Goal: Complete application form

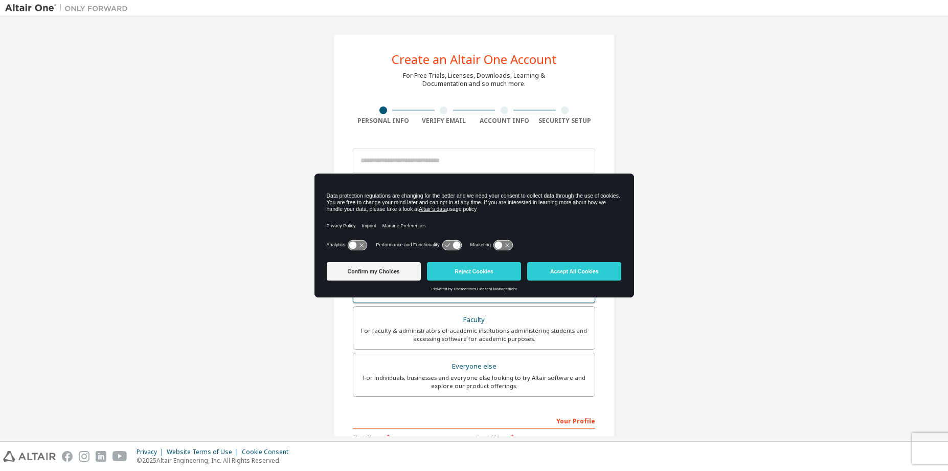
drag, startPoint x: 484, startPoint y: 272, endPoint x: 476, endPoint y: 289, distance: 19.7
click at [484, 271] on button "Reject Cookies" at bounding box center [474, 271] width 94 height 18
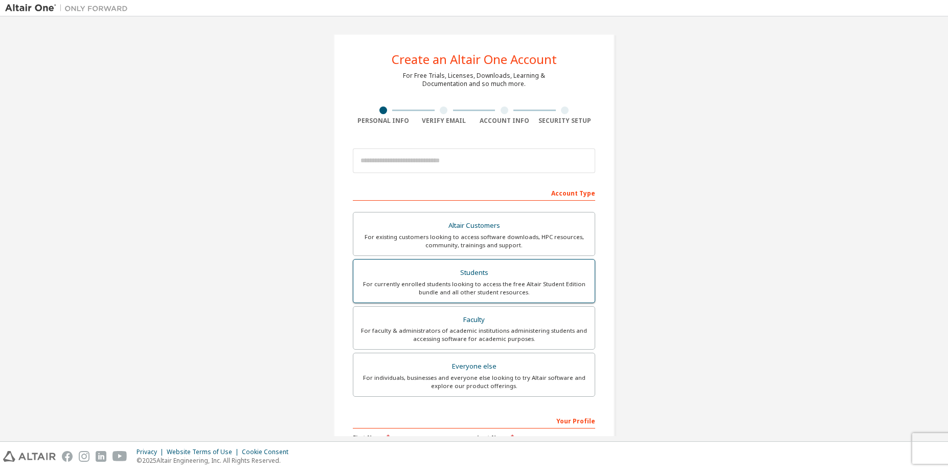
click at [472, 278] on div "Students" at bounding box center [474, 272] width 229 height 14
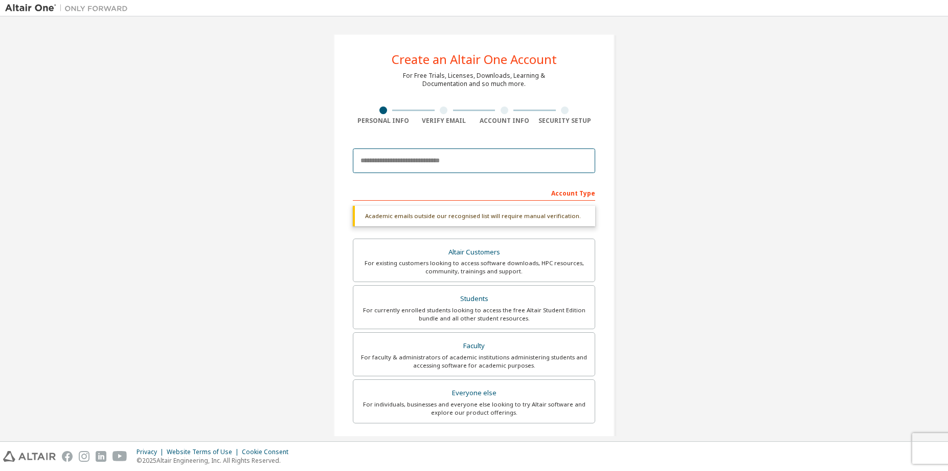
click at [463, 168] on input "email" at bounding box center [474, 160] width 242 height 25
type input "**********"
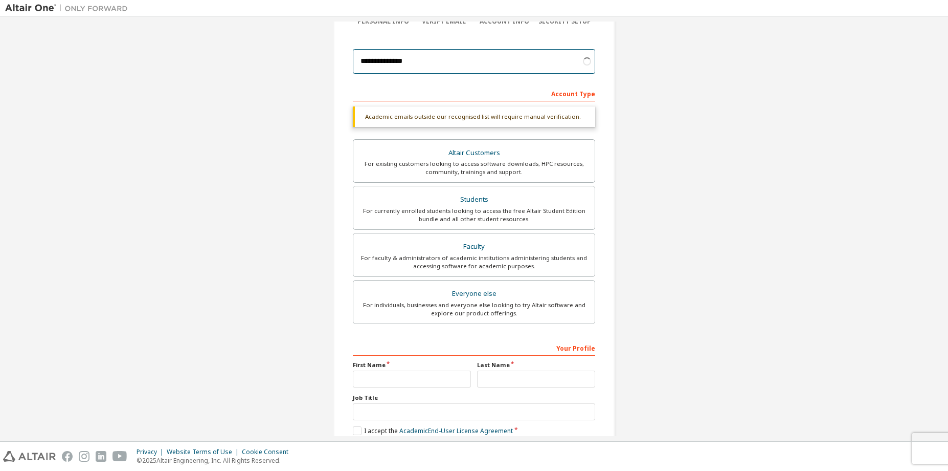
scroll to position [102, 0]
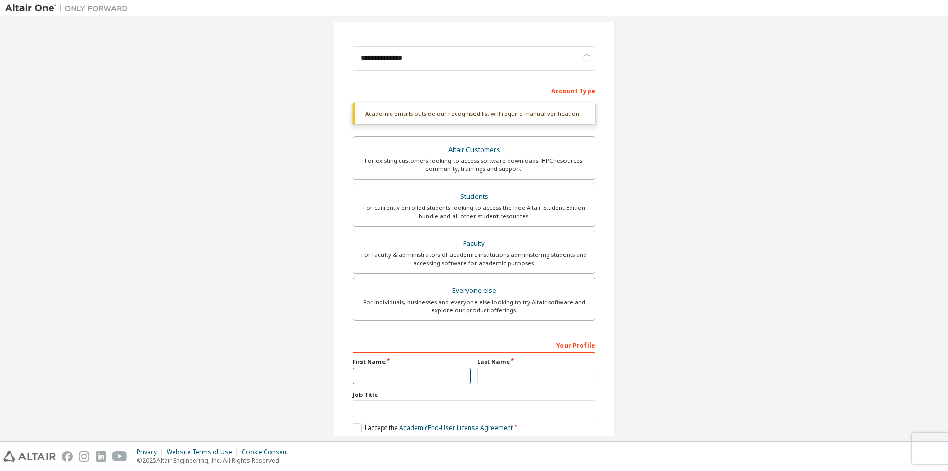
click at [459, 379] on input "text" at bounding box center [412, 375] width 118 height 17
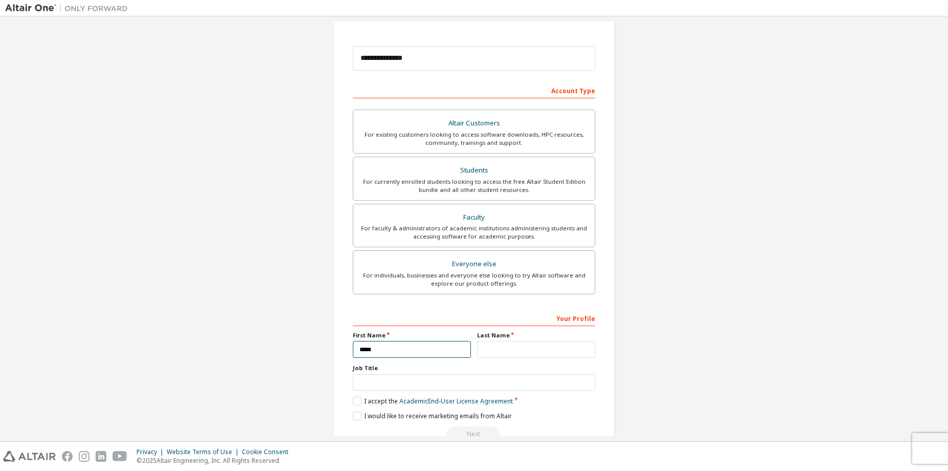
type input "*****"
type input "***"
drag, startPoint x: 444, startPoint y: 401, endPoint x: 388, endPoint y: 402, distance: 56.3
click at [388, 402] on label "I accept the Academic End-User License Agreement" at bounding box center [433, 400] width 160 height 9
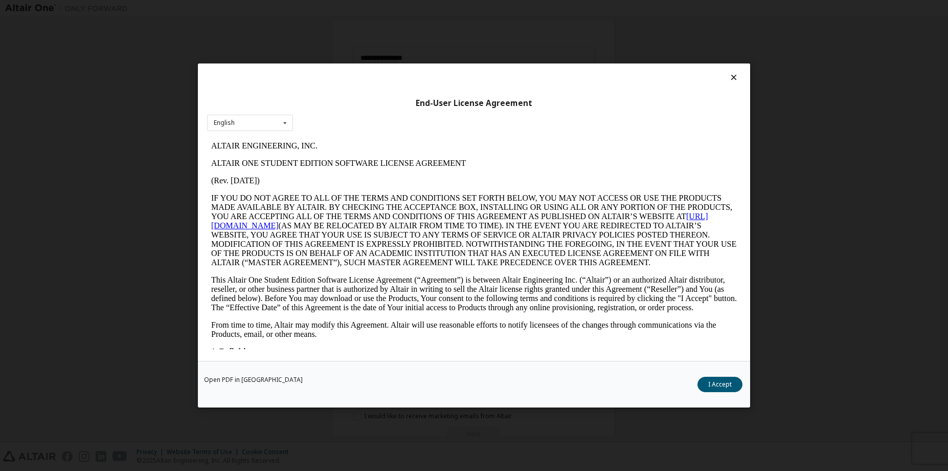
scroll to position [0, 0]
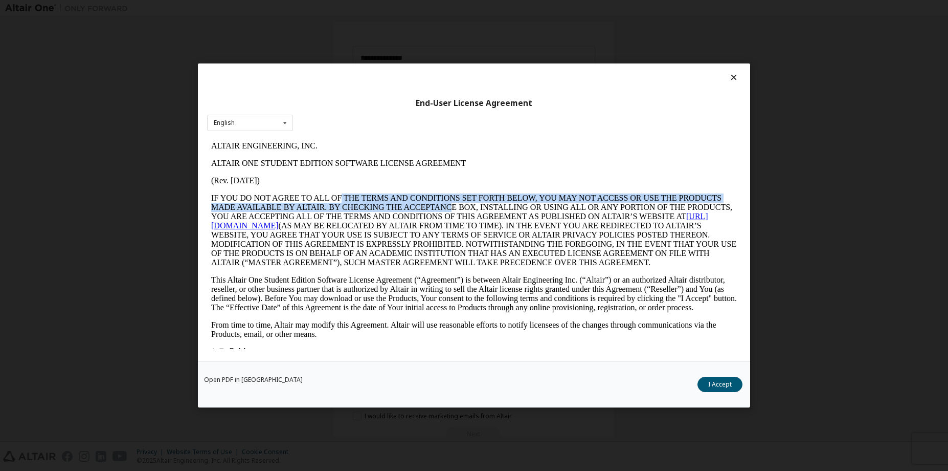
drag, startPoint x: 384, startPoint y: 202, endPoint x: 452, endPoint y: 207, distance: 68.7
click at [452, 207] on p "IF YOU DO NOT AGREE TO ALL OF THE TERMS AND CONDITIONS SET FORTH BELOW, YOU MAY…" at bounding box center [474, 230] width 526 height 74
click at [453, 206] on p "IF YOU DO NOT AGREE TO ALL OF THE TERMS AND CONDITIONS SET FORTH BELOW, YOU MAY…" at bounding box center [474, 230] width 526 height 74
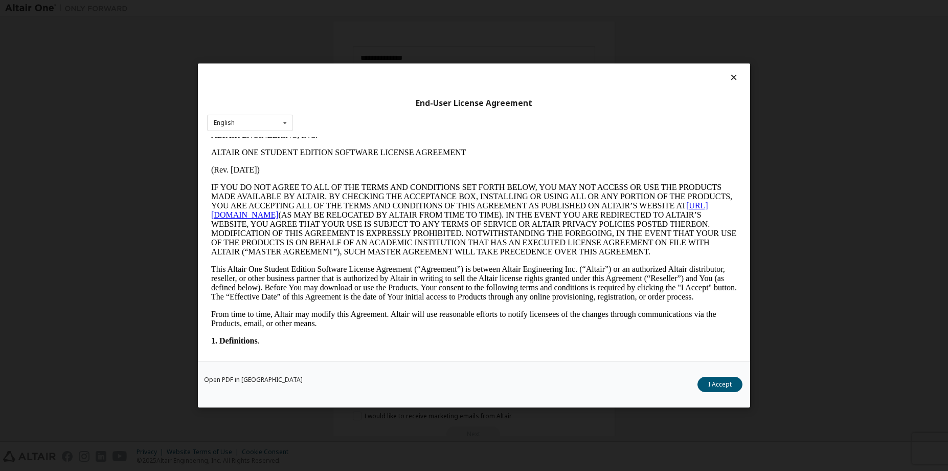
scroll to position [51, 0]
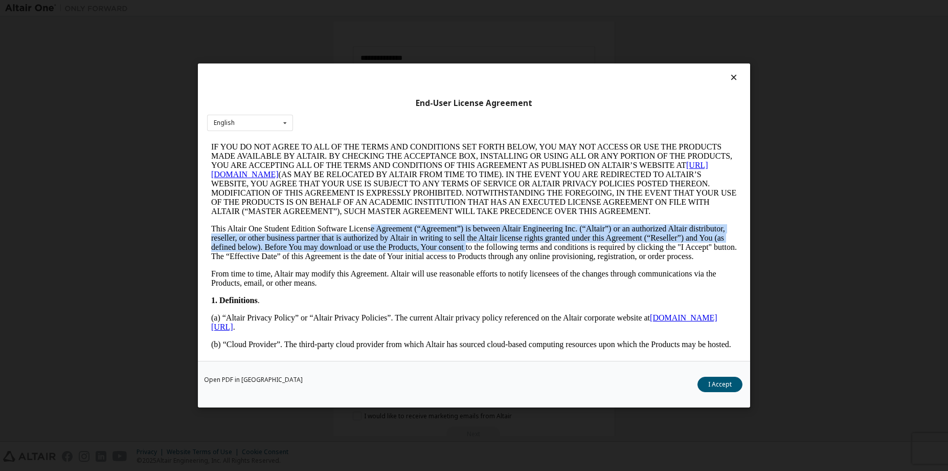
drag, startPoint x: 373, startPoint y: 226, endPoint x: 465, endPoint y: 247, distance: 94.9
click at [465, 247] on p "This Altair One Student Edition Software License Agreement (“Agreement”) is bet…" at bounding box center [474, 242] width 526 height 37
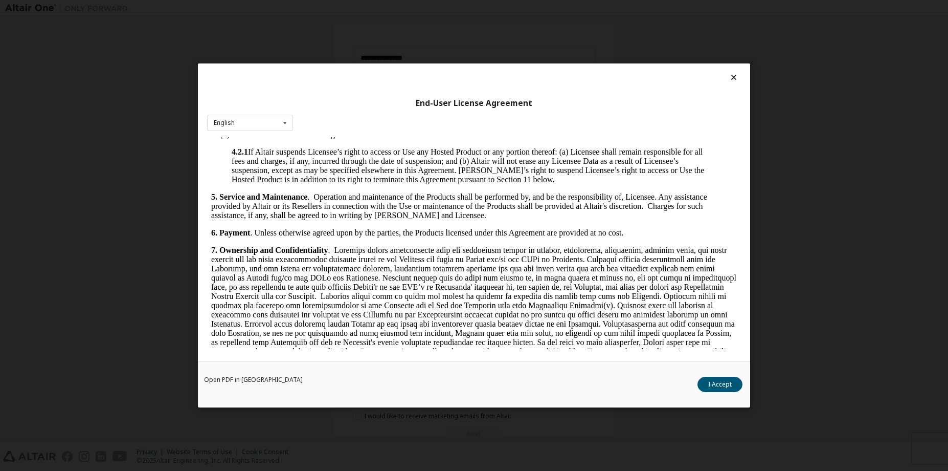
scroll to position [869, 0]
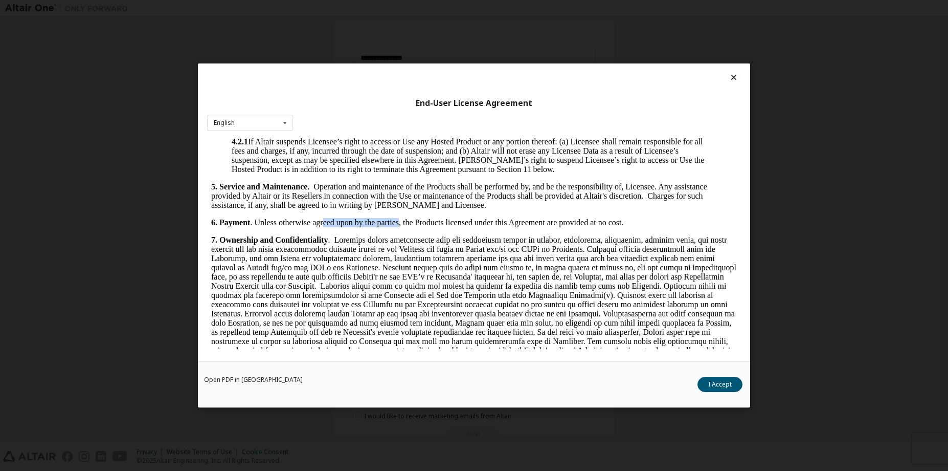
drag, startPoint x: 322, startPoint y: 231, endPoint x: 399, endPoint y: 234, distance: 77.3
click at [399, 227] on p "6. Payment . Unless otherwise agreed upon by the parties, the Products licensed…" at bounding box center [474, 222] width 526 height 9
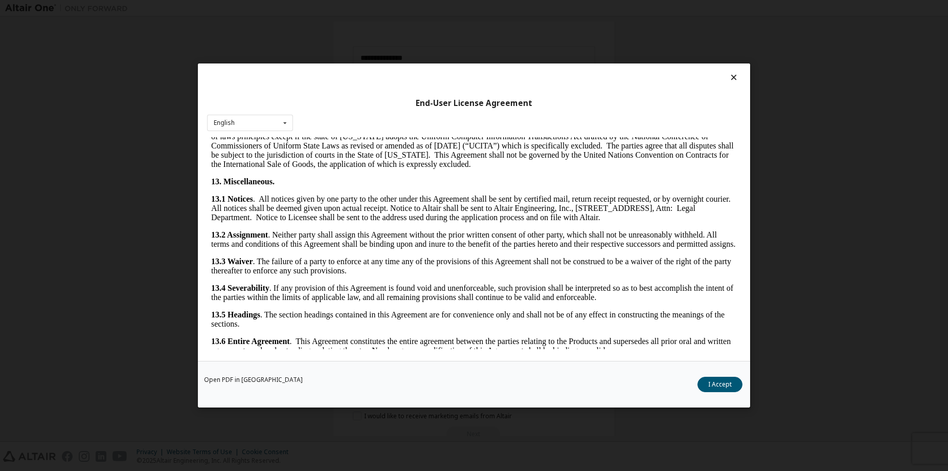
scroll to position [1623, 0]
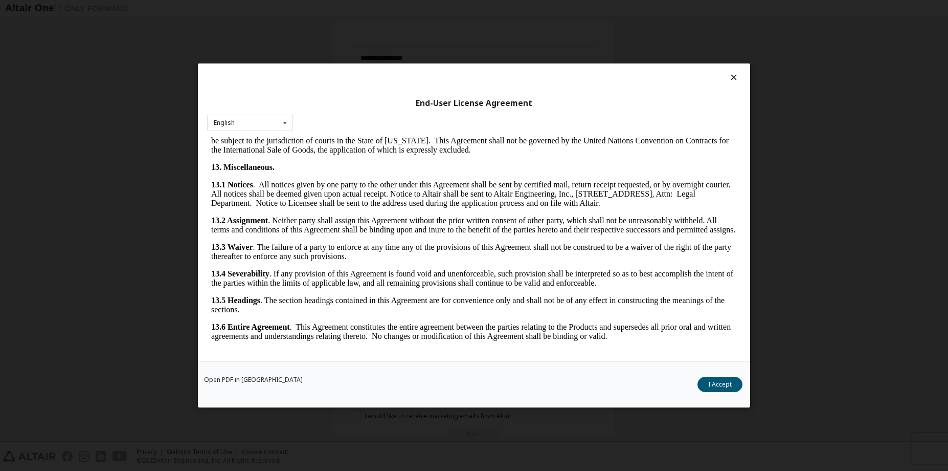
click at [736, 77] on icon at bounding box center [734, 77] width 11 height 9
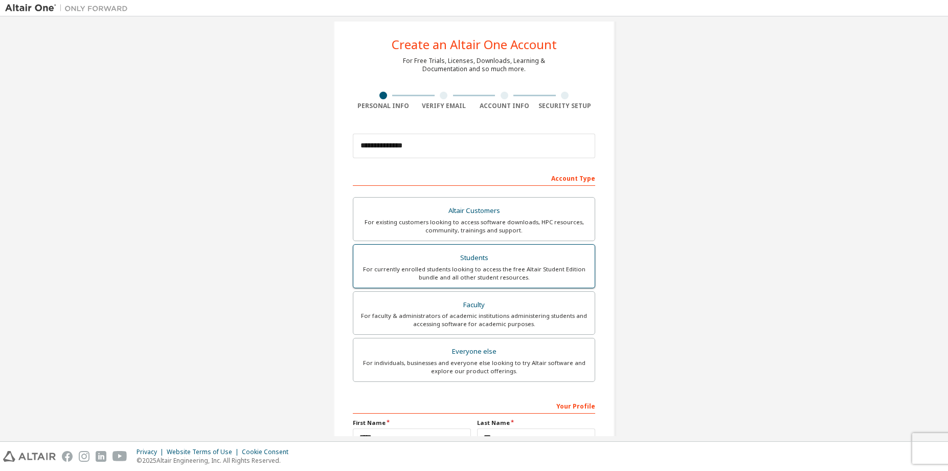
scroll to position [0, 0]
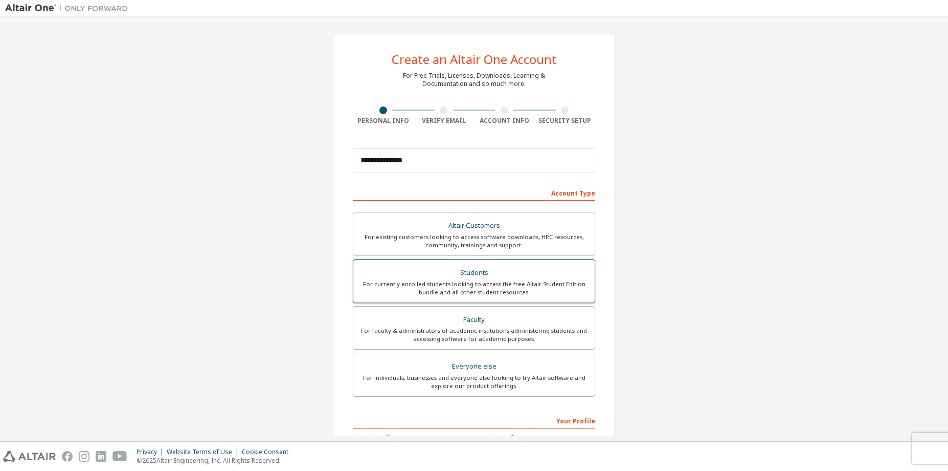
click at [435, 287] on div "For currently enrolled students looking to access the free Altair Student Editi…" at bounding box center [474, 288] width 229 height 16
